Goal: Find specific page/section: Find specific page/section

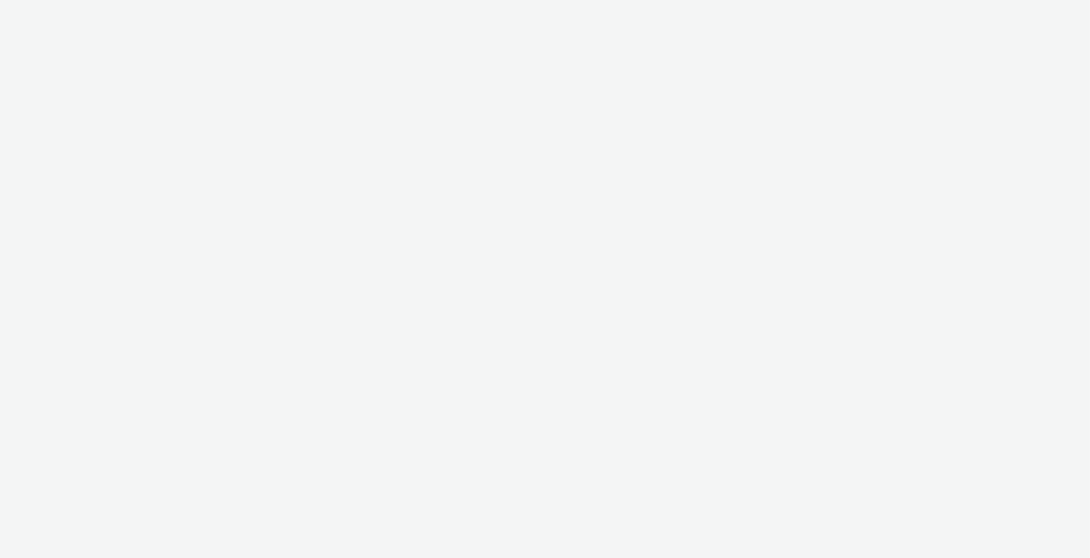
select select "c2295f28-7c96-446f-b279-53c23ee2b854"
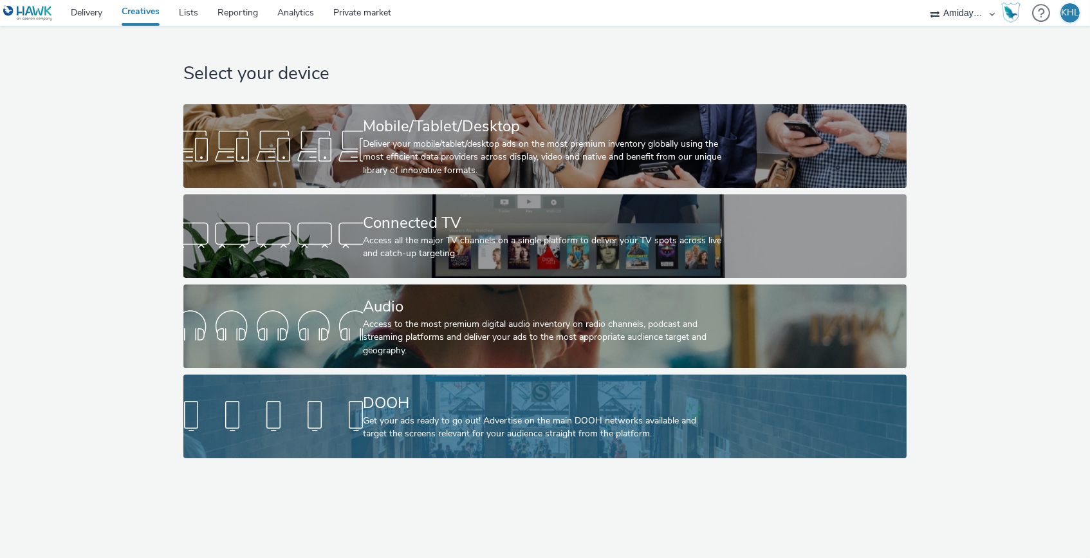
click at [392, 411] on div "DOOH" at bounding box center [542, 403] width 359 height 23
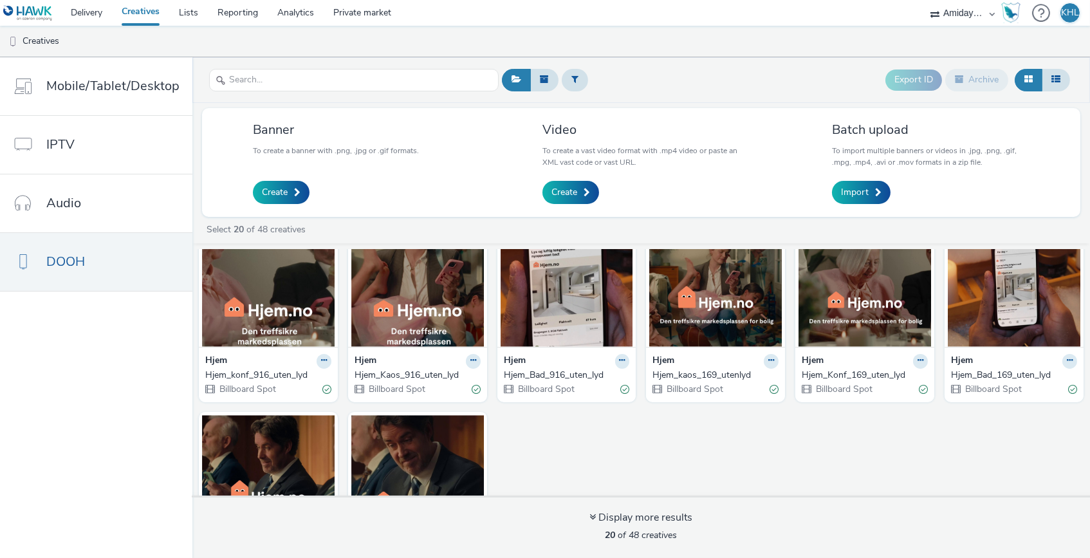
scroll to position [349, 0]
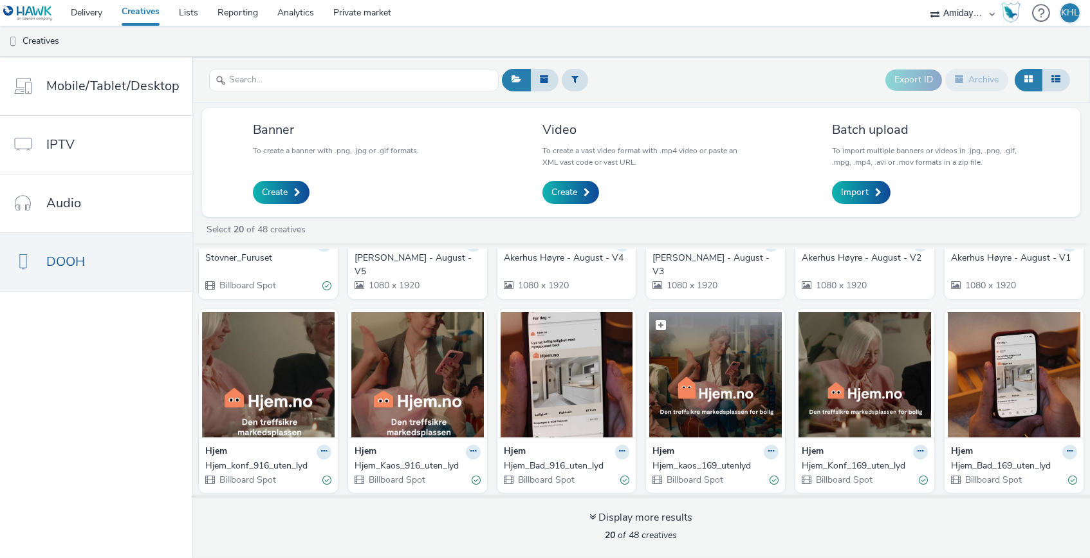
click at [752, 374] on img at bounding box center [715, 374] width 133 height 125
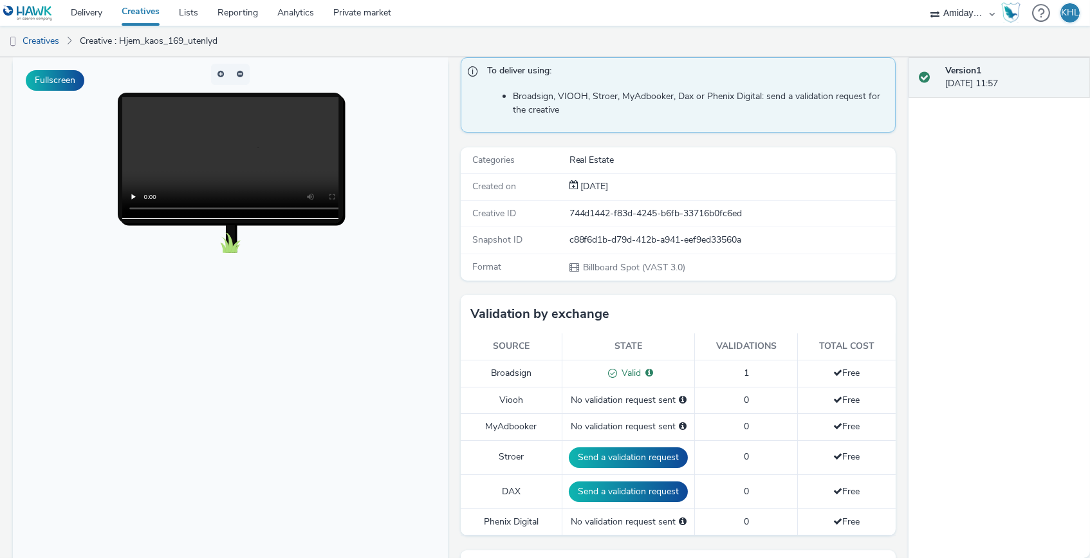
scroll to position [96, 0]
click at [230, 161] on video at bounding box center [243, 157] width 242 height 121
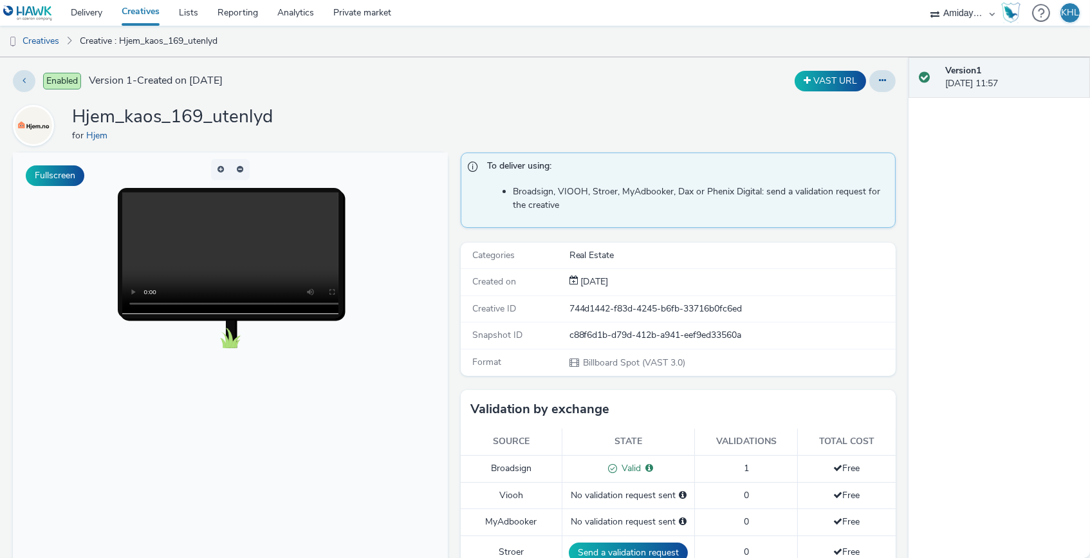
scroll to position [0, 0]
click at [149, 305] on video at bounding box center [243, 252] width 242 height 121
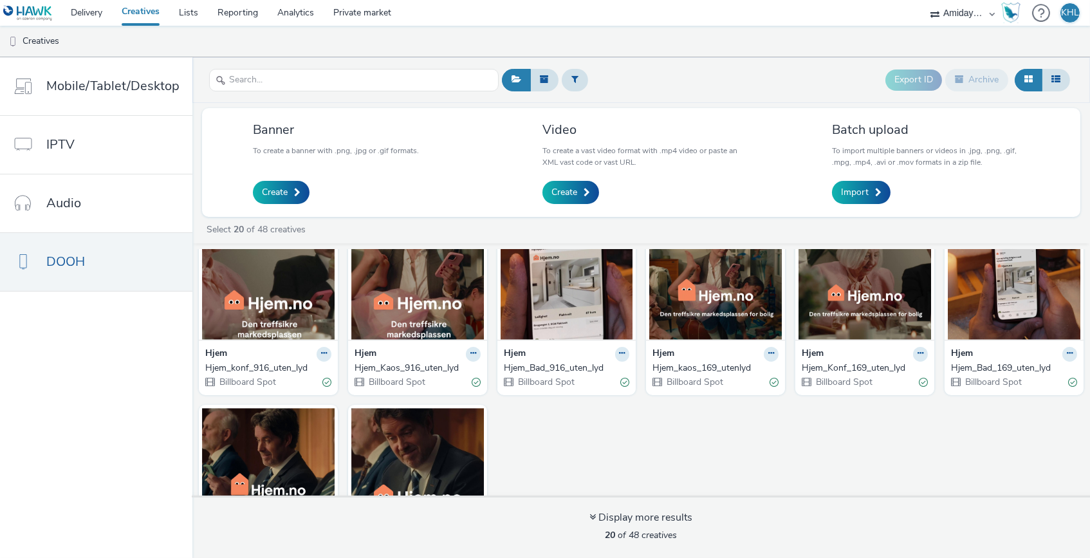
scroll to position [456, 0]
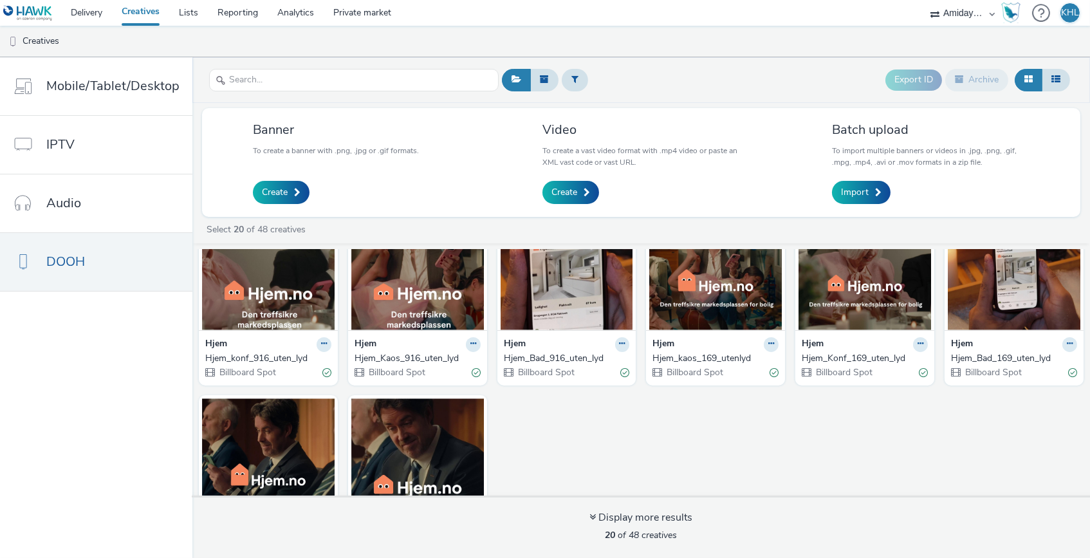
click at [1007, 292] on img at bounding box center [1014, 267] width 133 height 125
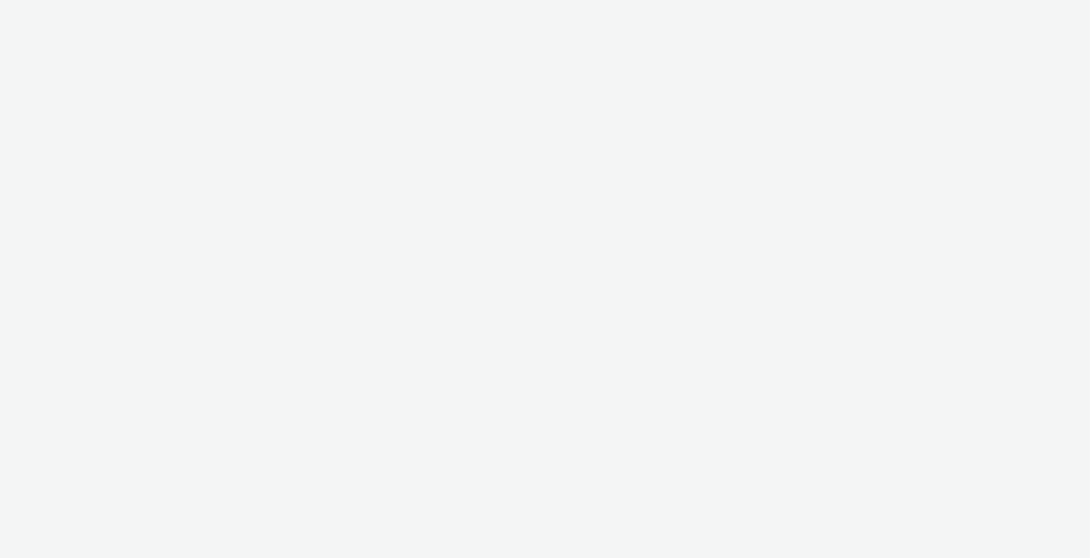
select select "c2295f28-7c96-446f-b279-53c23ee2b854"
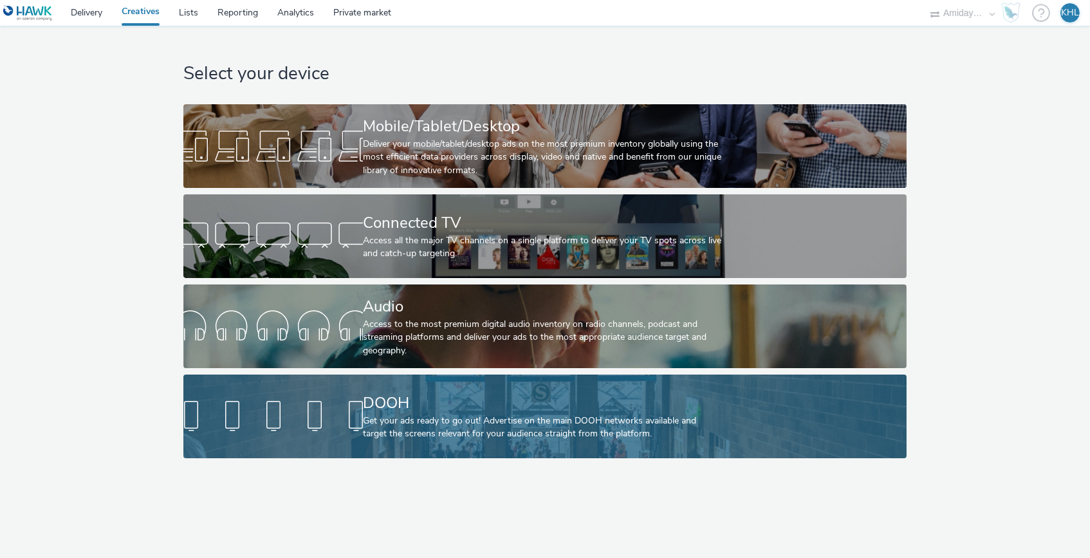
click at [410, 407] on div "DOOH" at bounding box center [542, 403] width 359 height 23
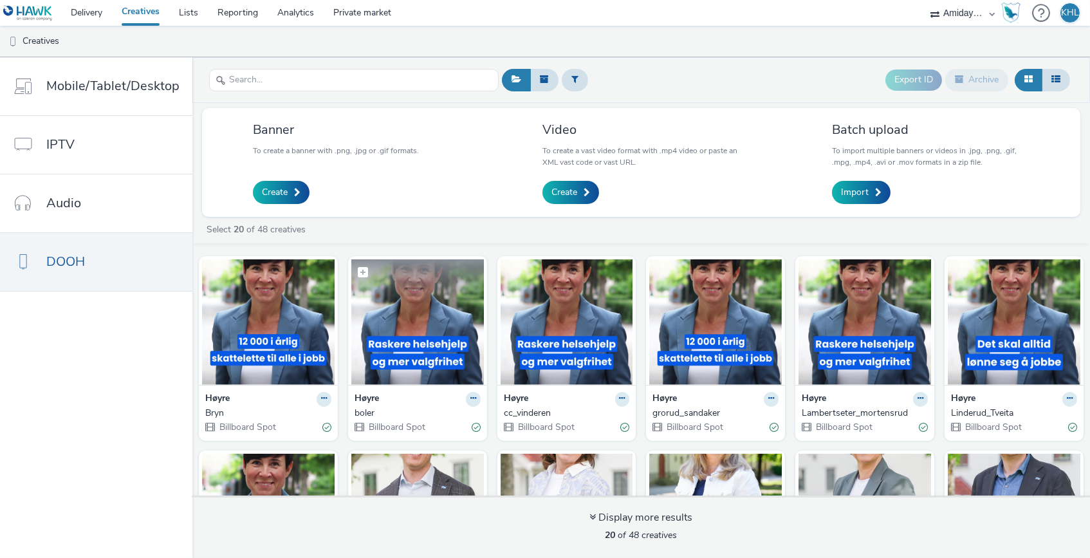
click at [431, 318] on img at bounding box center [417, 321] width 133 height 125
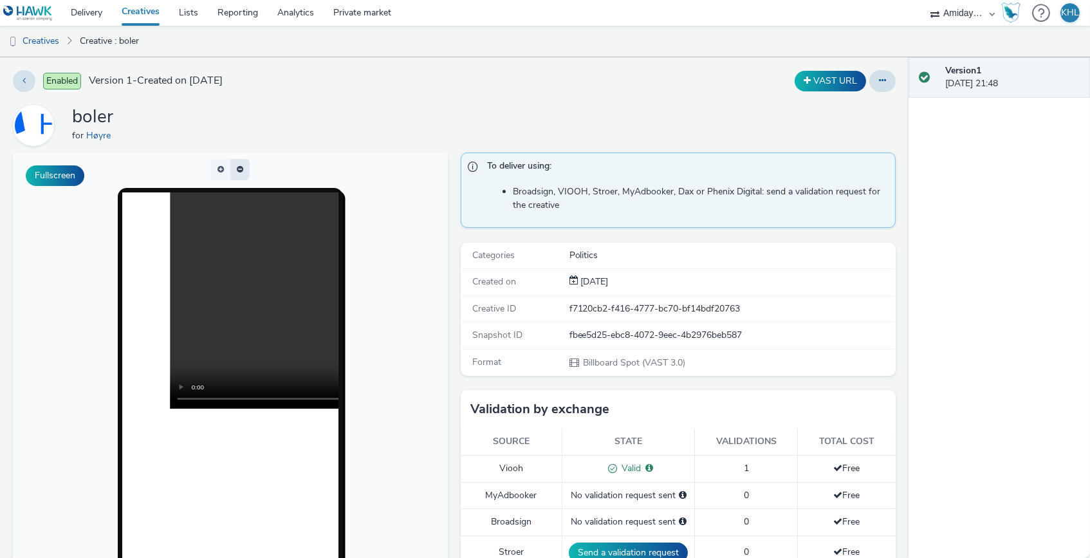
click at [236, 162] on button "button" at bounding box center [239, 169] width 19 height 21
click at [219, 172] on button "button" at bounding box center [220, 169] width 19 height 21
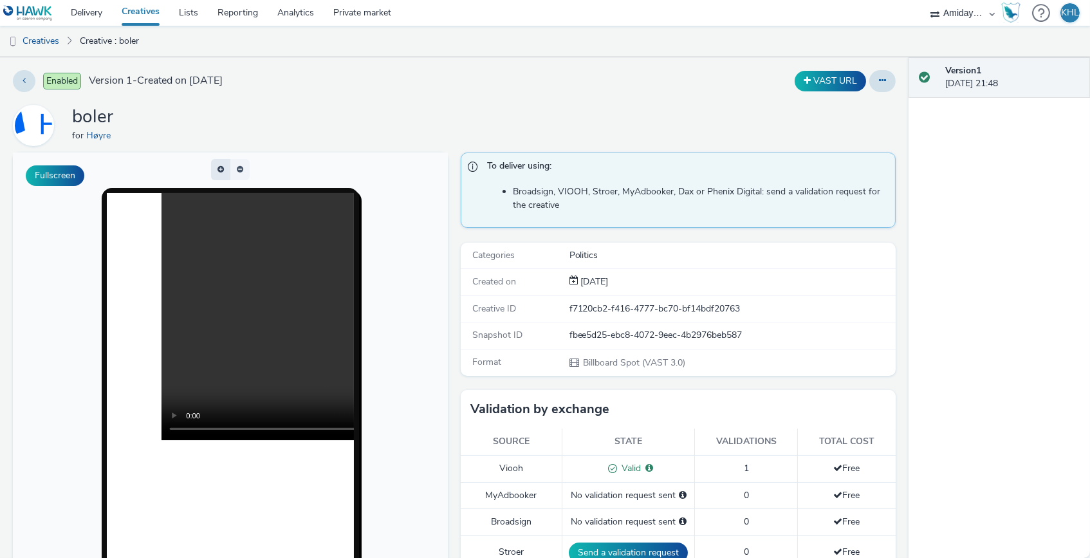
click at [219, 172] on button "button" at bounding box center [220, 169] width 19 height 21
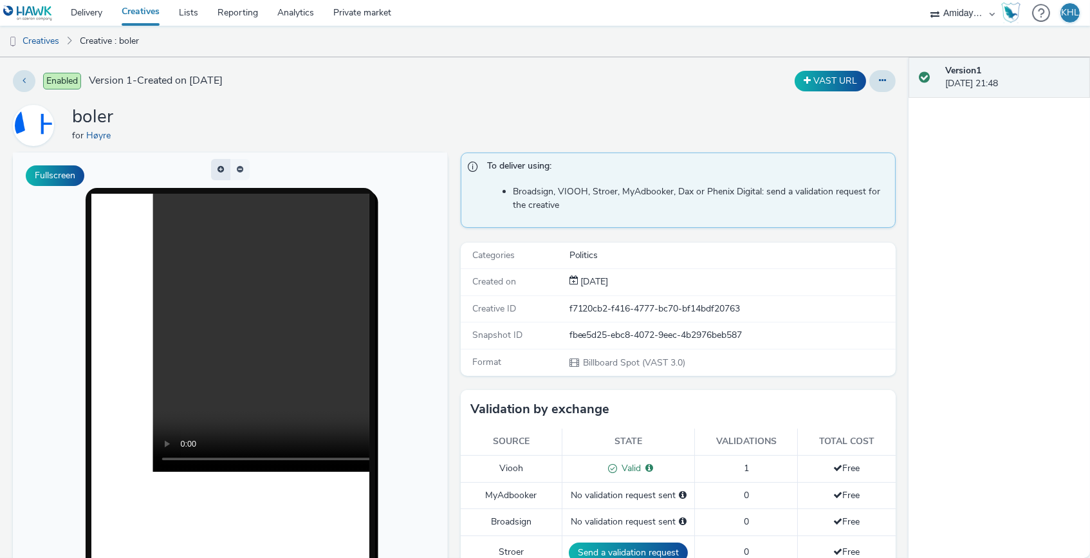
click at [220, 173] on span "button" at bounding box center [220, 173] width 0 height 0
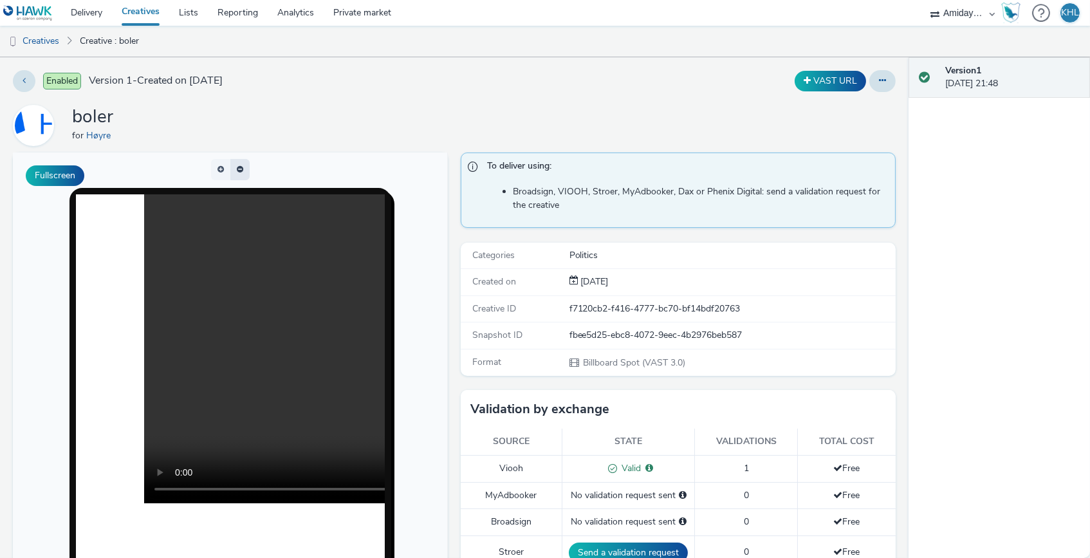
click at [241, 170] on button "button" at bounding box center [239, 169] width 19 height 21
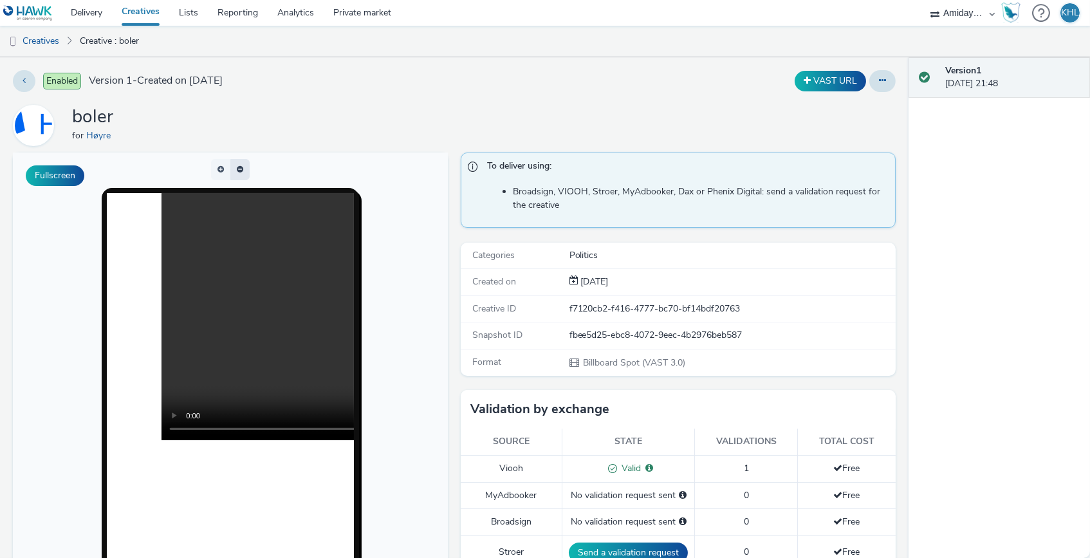
click at [241, 170] on button "button" at bounding box center [239, 169] width 19 height 21
click at [241, 170] on span "button" at bounding box center [240, 169] width 6 height 8
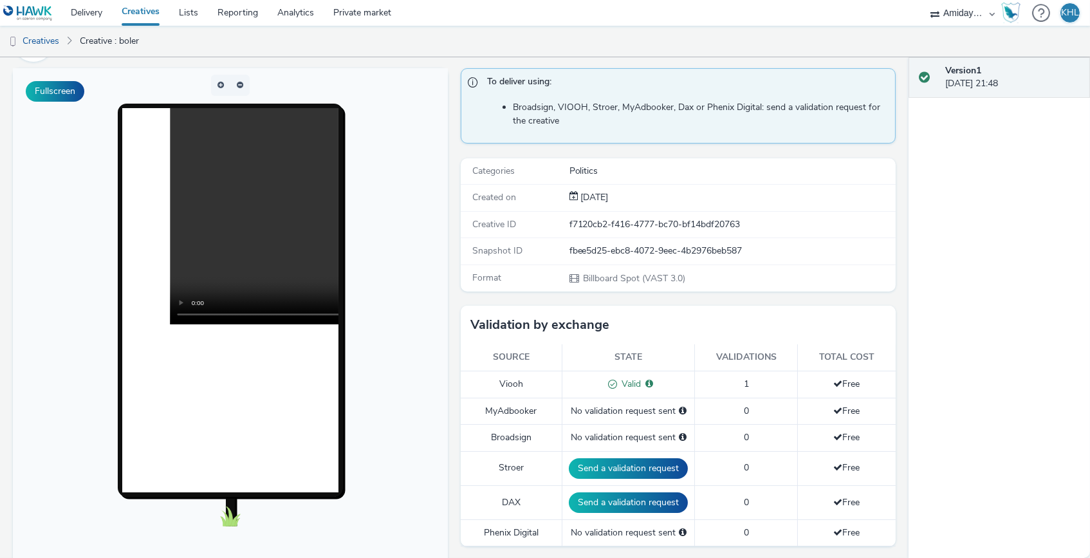
scroll to position [95, 0]
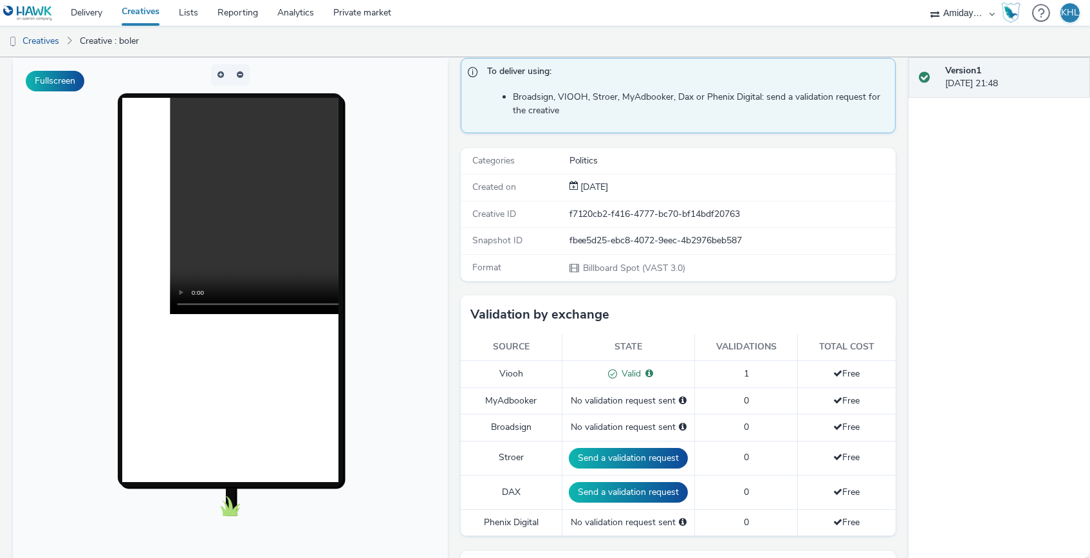
drag, startPoint x: 226, startPoint y: 204, endPoint x: 442, endPoint y: 288, distance: 231.8
click at [439, 288] on body at bounding box center [230, 322] width 435 height 528
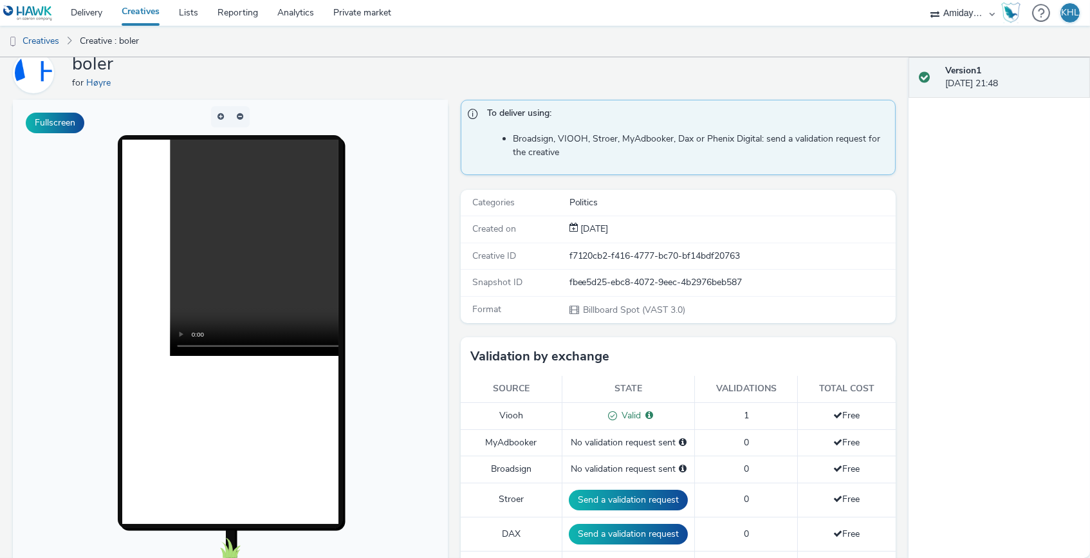
scroll to position [51, 0]
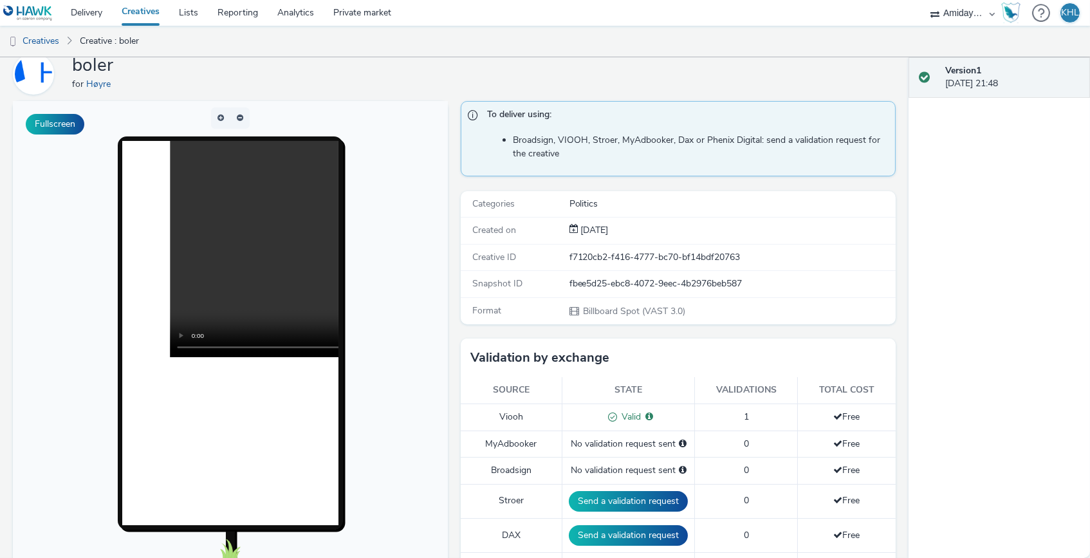
click at [154, 18] on link "Creatives" at bounding box center [140, 13] width 57 height 26
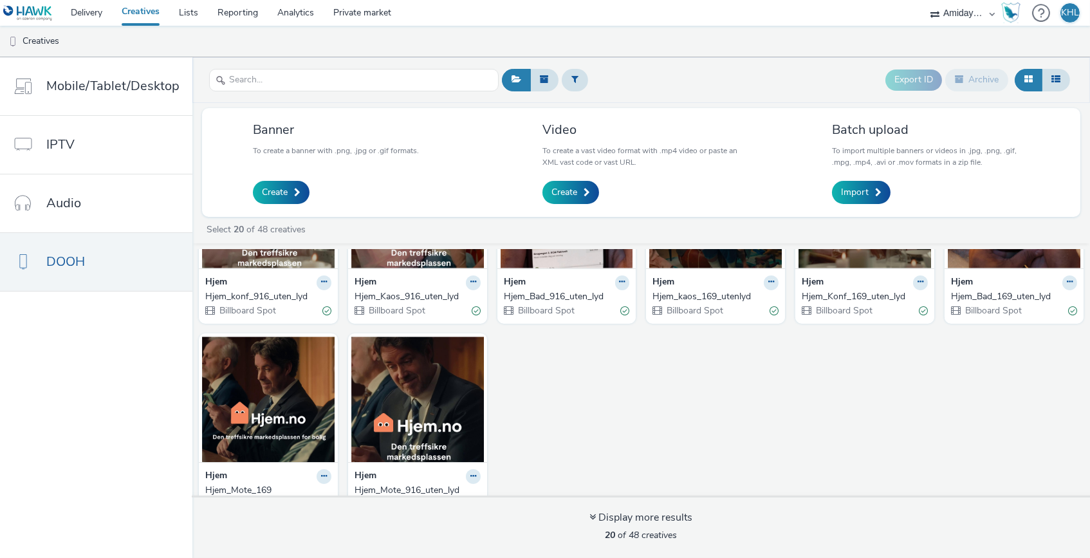
scroll to position [521, 0]
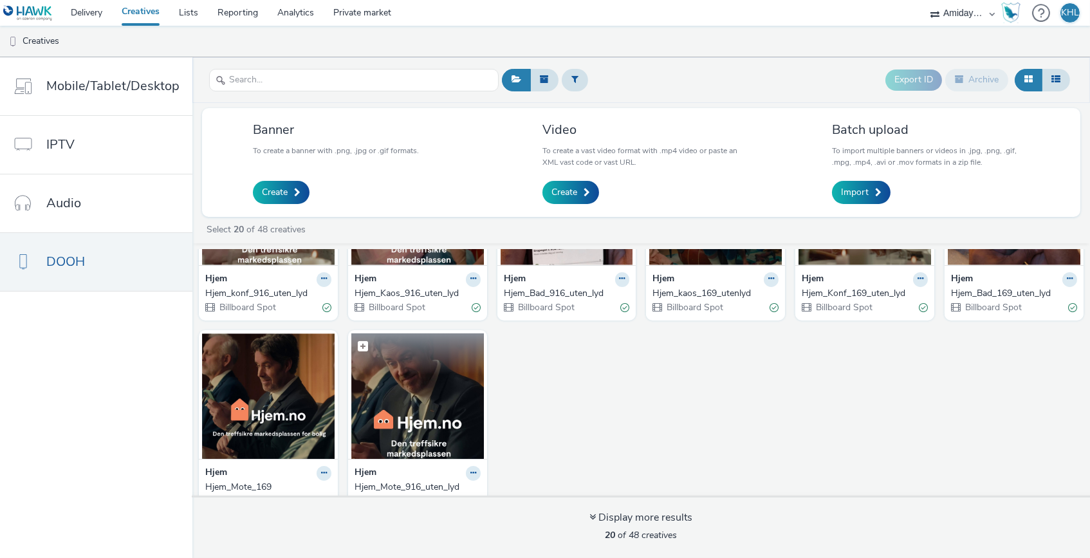
click at [407, 397] on img at bounding box center [417, 395] width 133 height 125
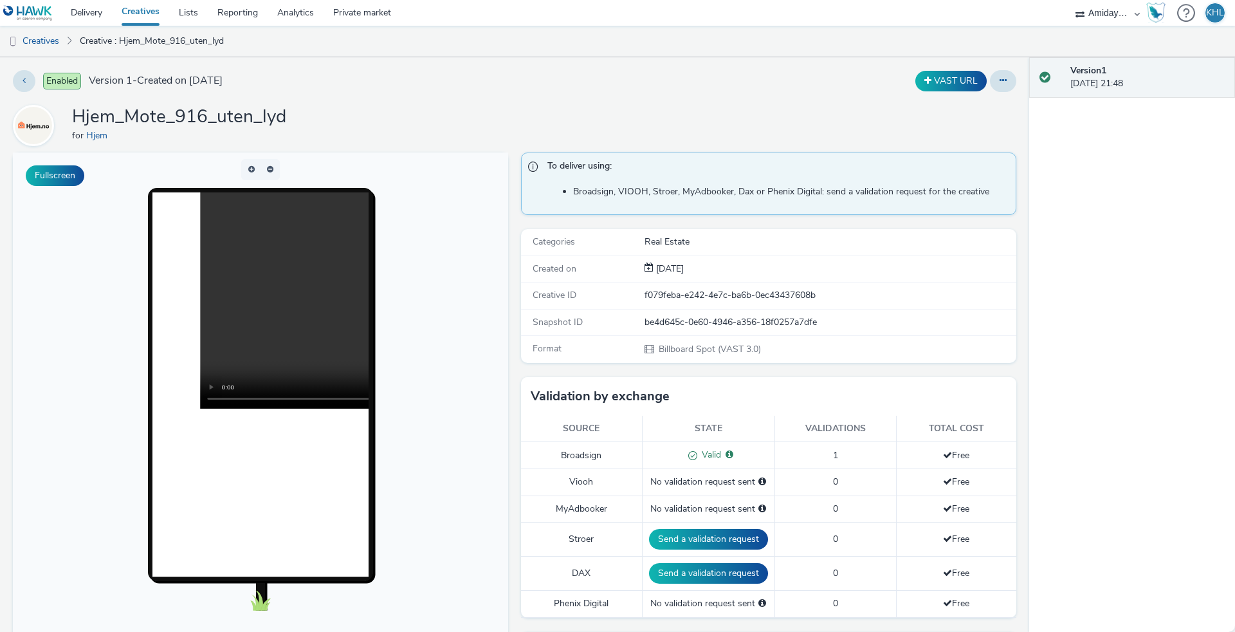
click at [688, 106] on div "Hjem_Mote_916_uten_lyd for Hjem" at bounding box center [515, 125] width 1004 height 41
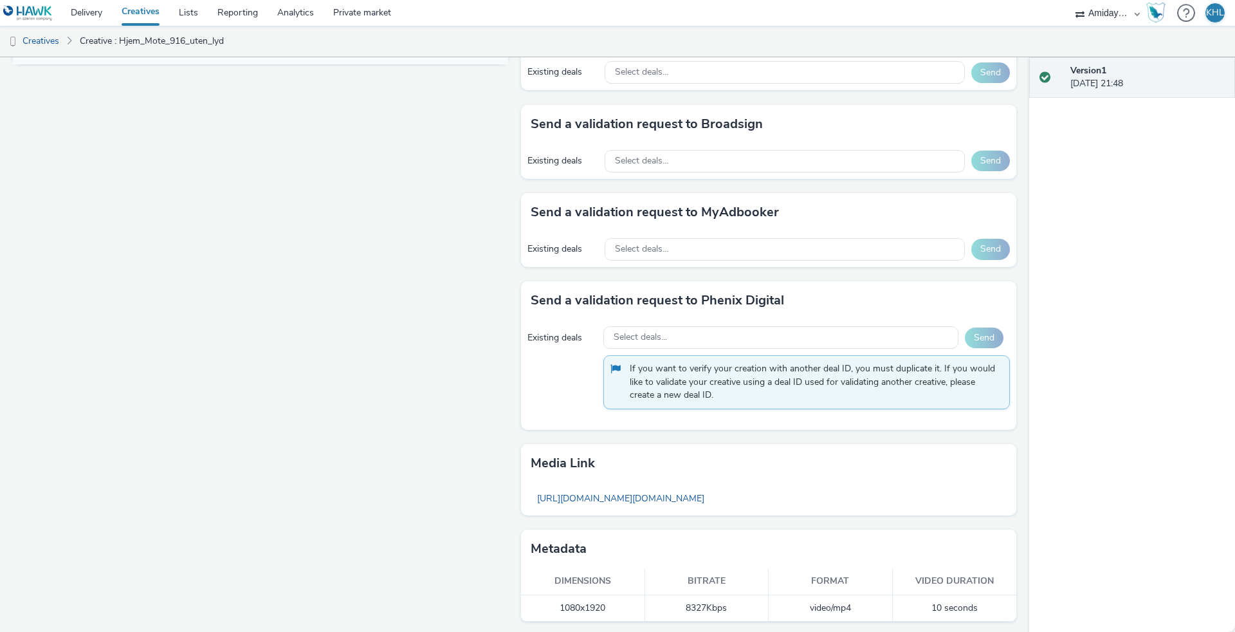
scroll to position [615, 0]
click at [711, 500] on link "https://tabmo-cdn.s3.eu-west-1.amazonaws.com/hawk.tabmo.io/organizations/2b4b67…" at bounding box center [621, 498] width 180 height 25
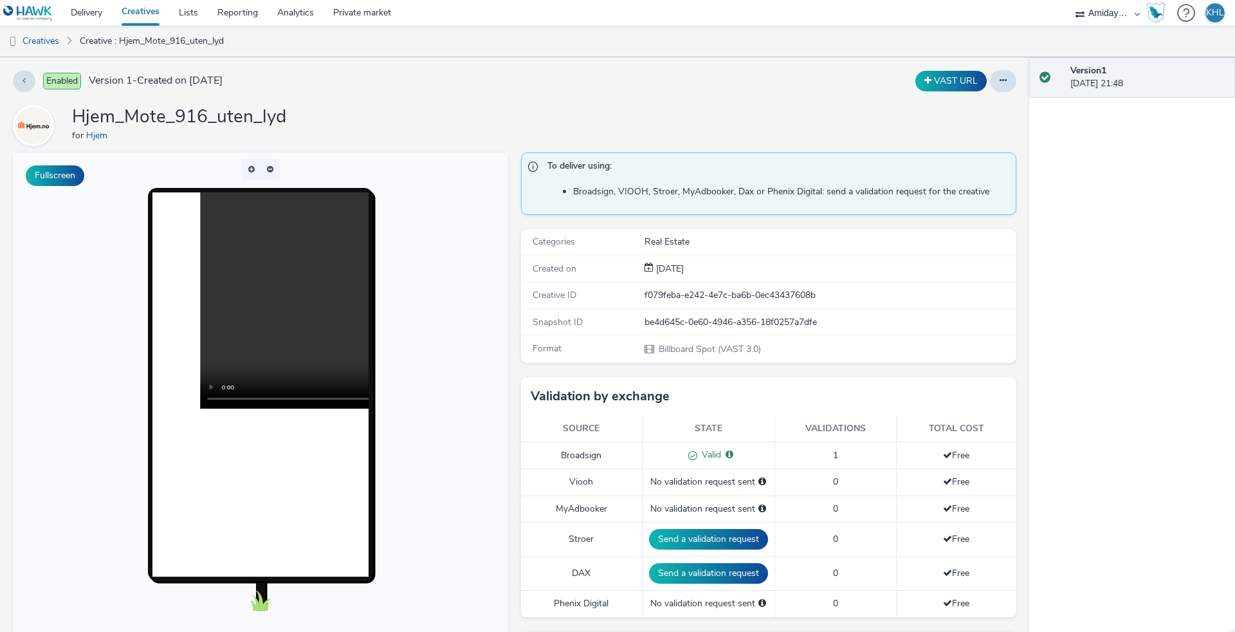
scroll to position [0, 0]
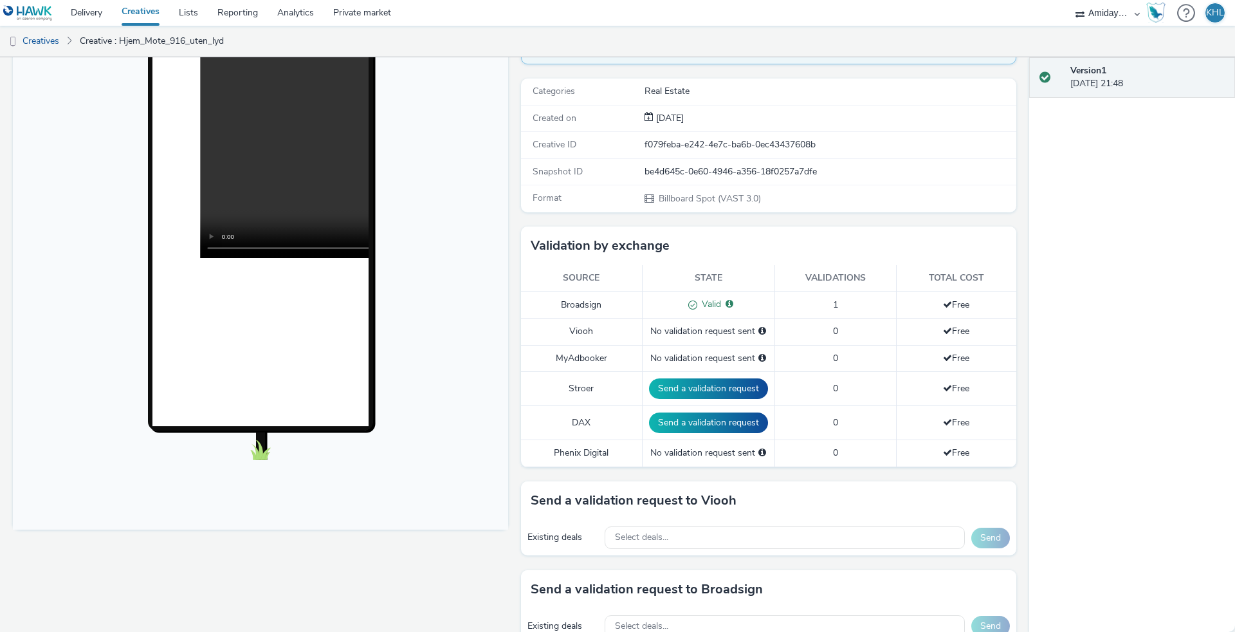
click at [450, 147] on body at bounding box center [260, 266] width 495 height 528
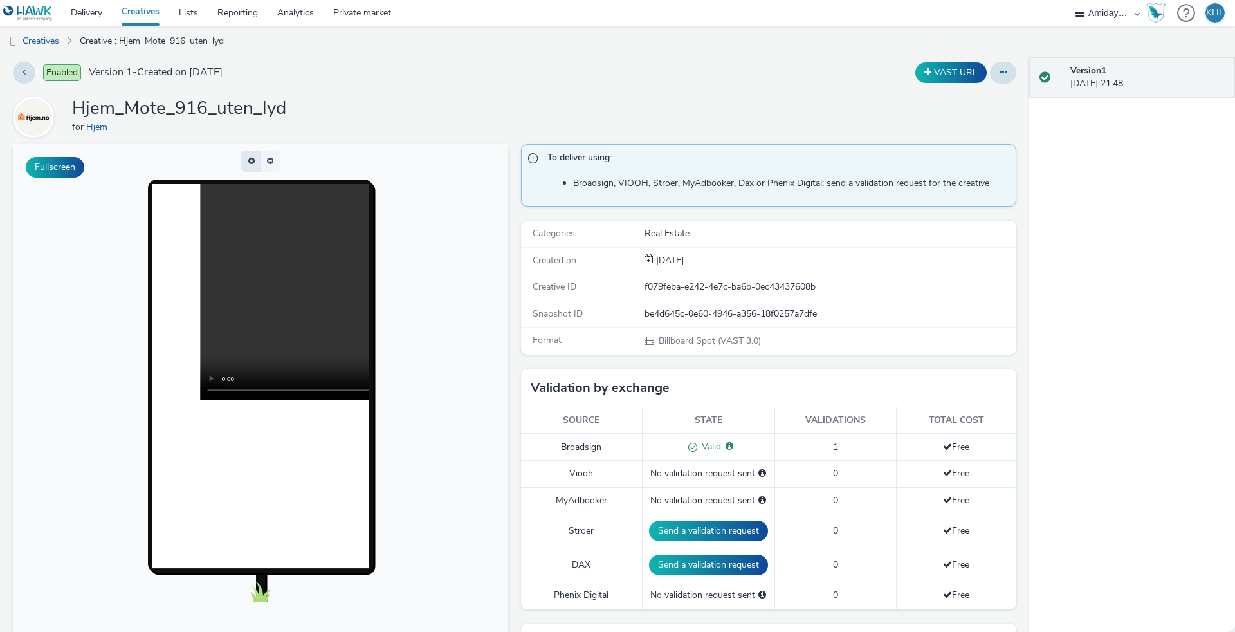
click at [258, 165] on button "button" at bounding box center [250, 161] width 19 height 21
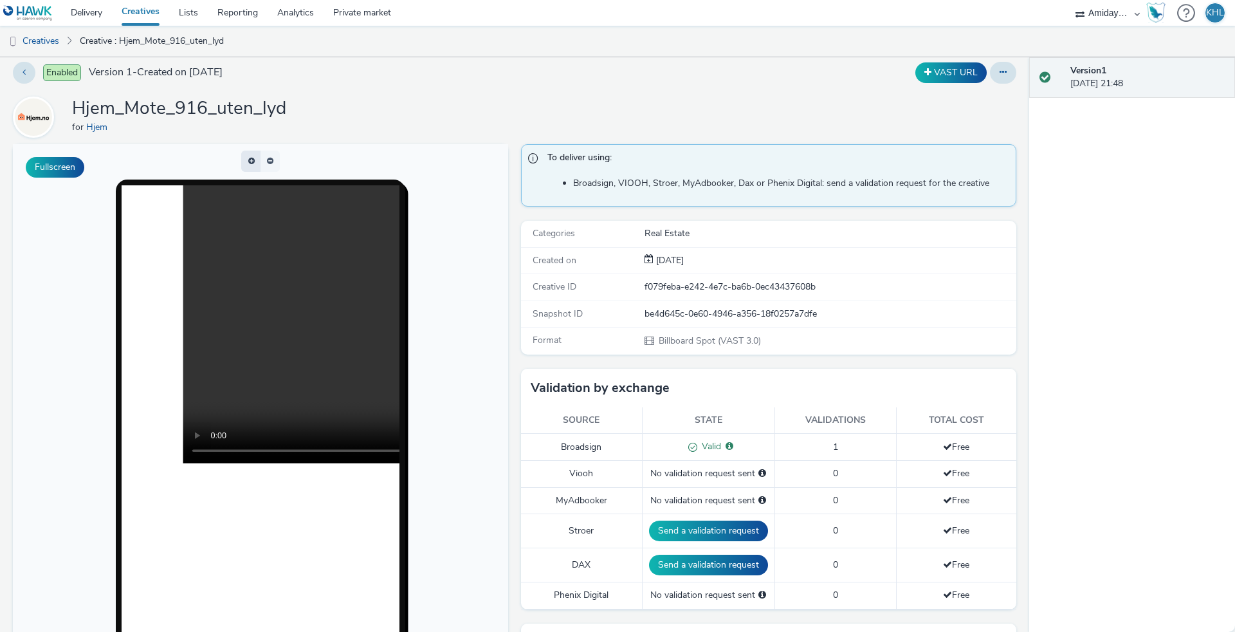
click at [255, 166] on span "button" at bounding box center [255, 166] width 0 height 0
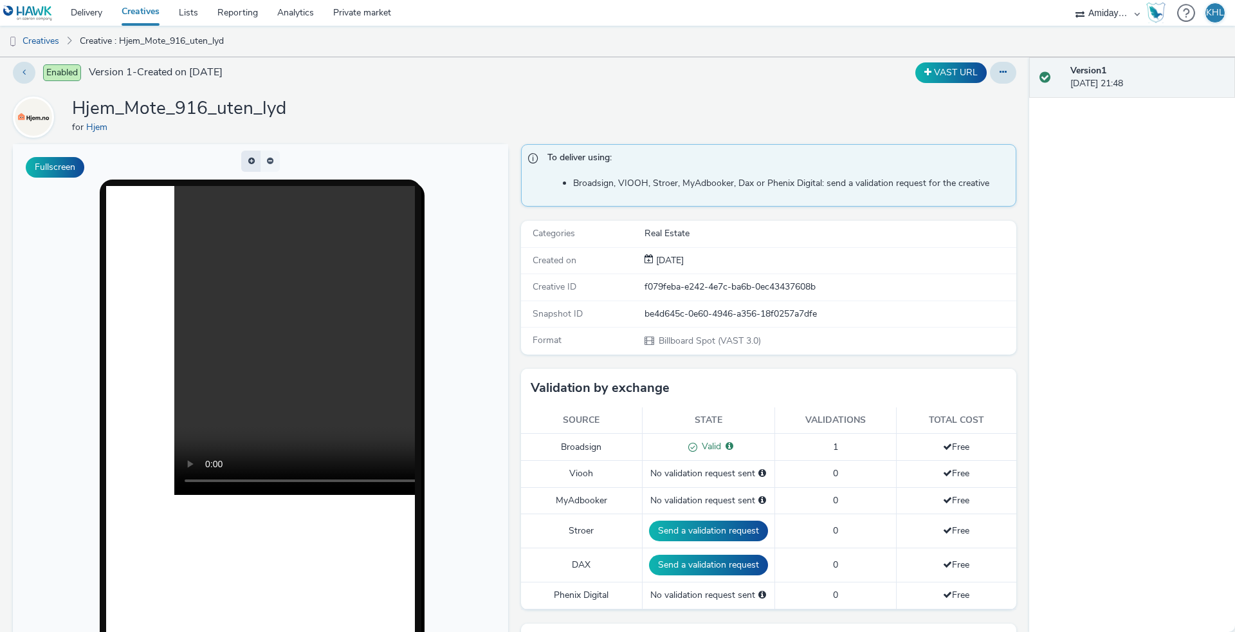
click at [258, 165] on button "button" at bounding box center [250, 161] width 19 height 21
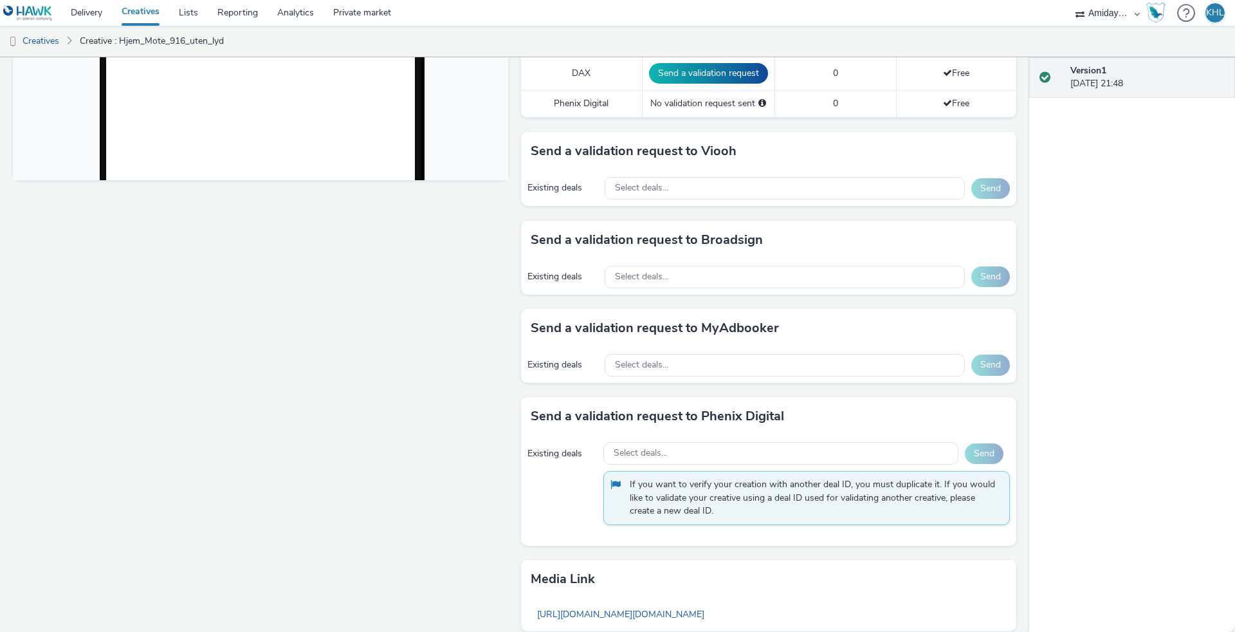
scroll to position [615, 0]
